Goal: Navigation & Orientation: Find specific page/section

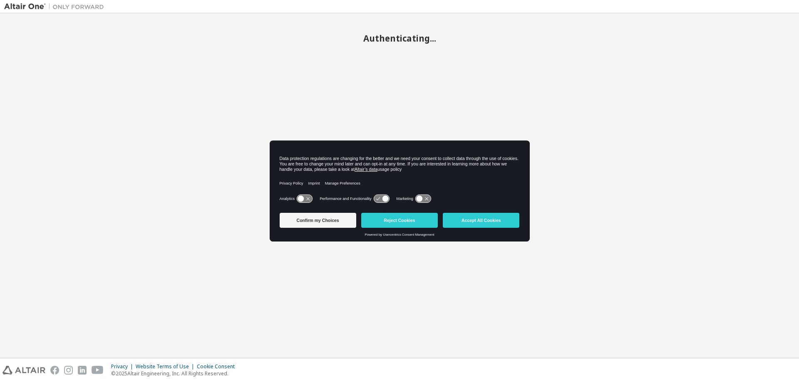
click at [489, 222] on button "Accept All Cookies" at bounding box center [481, 220] width 77 height 15
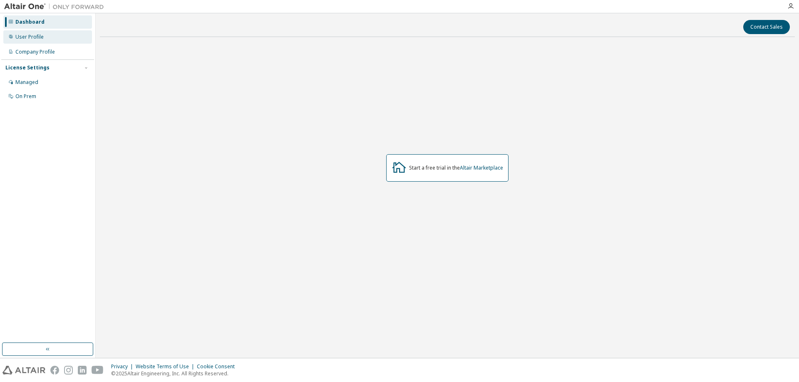
click at [46, 32] on div "User Profile" at bounding box center [47, 36] width 89 height 13
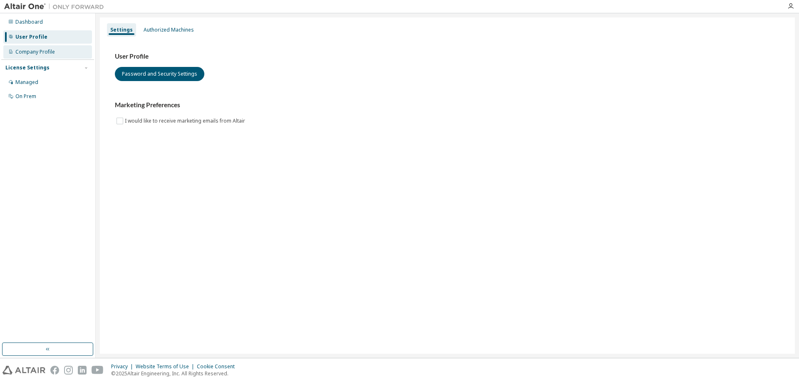
click at [52, 51] on div "Company Profile" at bounding box center [35, 52] width 40 height 7
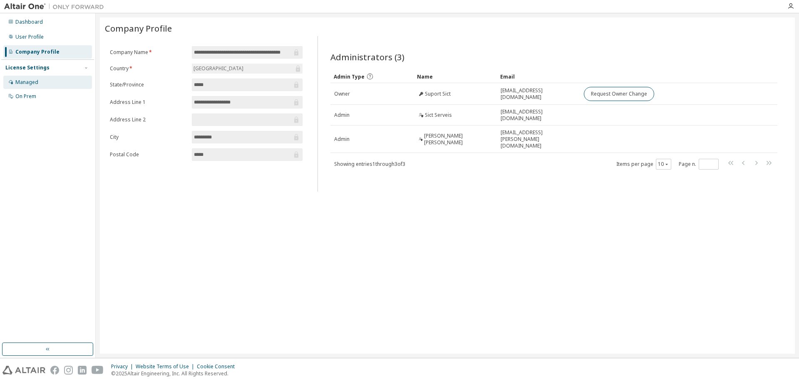
click at [59, 82] on div "Managed" at bounding box center [47, 82] width 89 height 13
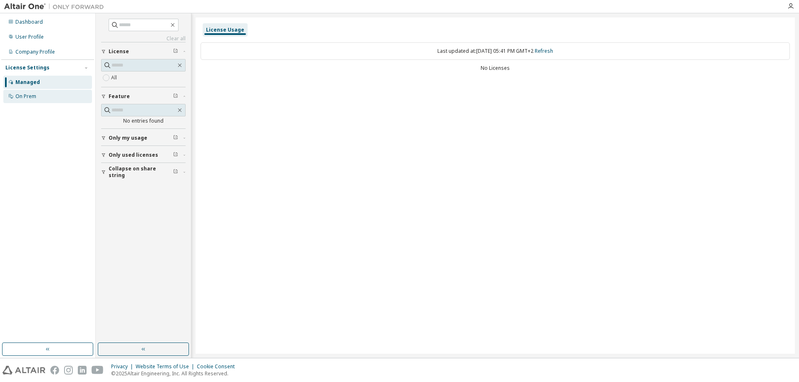
click at [62, 95] on div "On Prem" at bounding box center [47, 96] width 89 height 13
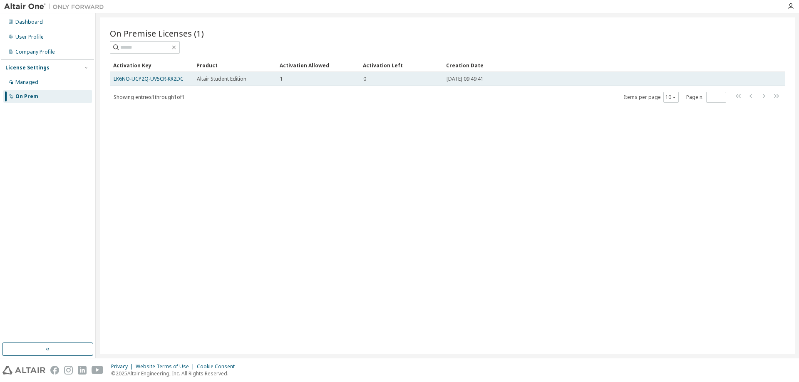
click at [282, 79] on span "1" at bounding box center [281, 79] width 3 height 7
drag, startPoint x: 393, startPoint y: 80, endPoint x: 354, endPoint y: 79, distance: 38.7
click at [354, 79] on tr "LK6NO-UCP2Q-UV5CR-KR2DC Altair Student Edition 1 0 2025-09-23 09:49:41" at bounding box center [447, 79] width 675 height 14
click at [431, 75] on td "0" at bounding box center [400, 79] width 83 height 14
drag, startPoint x: 488, startPoint y: 77, endPoint x: 523, endPoint y: 77, distance: 34.5
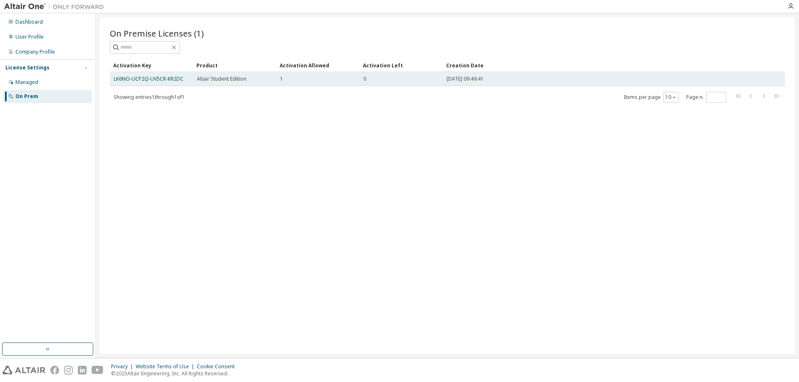
click at [518, 78] on div "2025-09-23 09:49:41" at bounding box center [596, 79] width 301 height 7
click at [523, 77] on div "2025-09-23 09:49:41" at bounding box center [596, 79] width 301 height 7
